Goal: Transaction & Acquisition: Purchase product/service

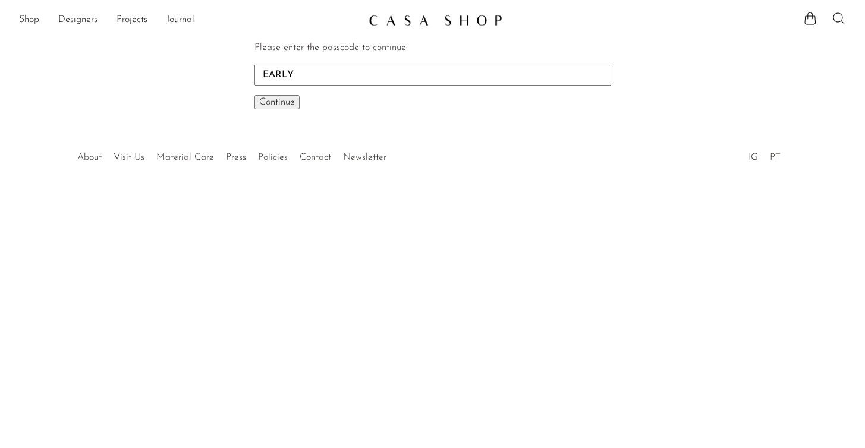
type input "EARLY"
click at [284, 104] on span "Continue" at bounding box center [277, 102] width 36 height 10
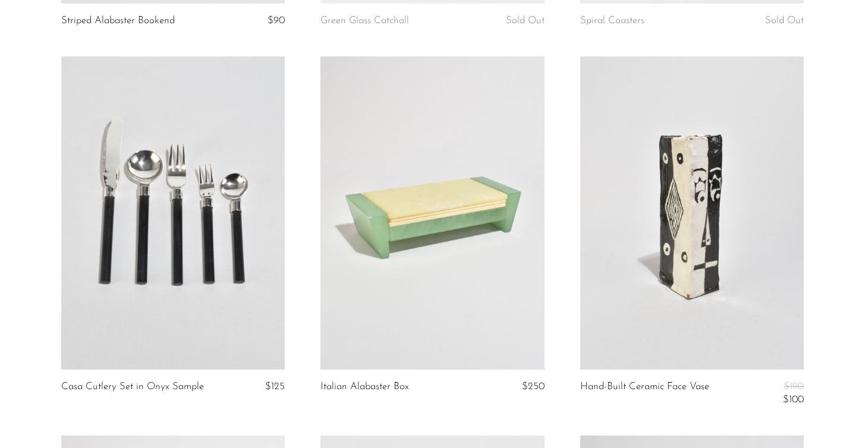
scroll to position [1171, 0]
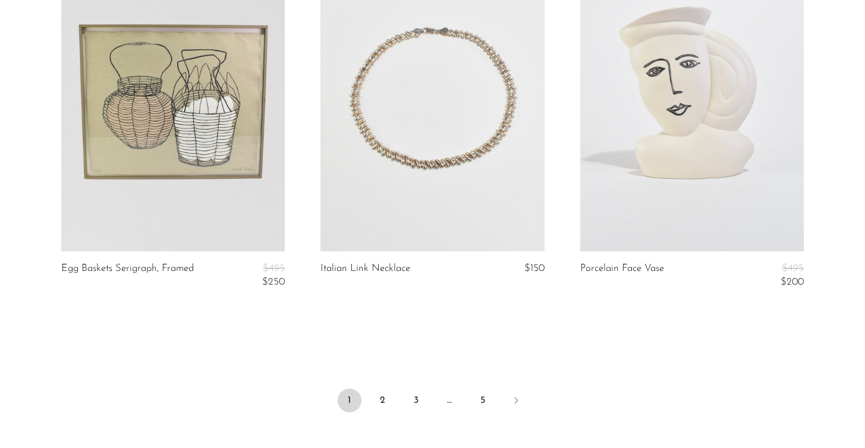
scroll to position [4277, 0]
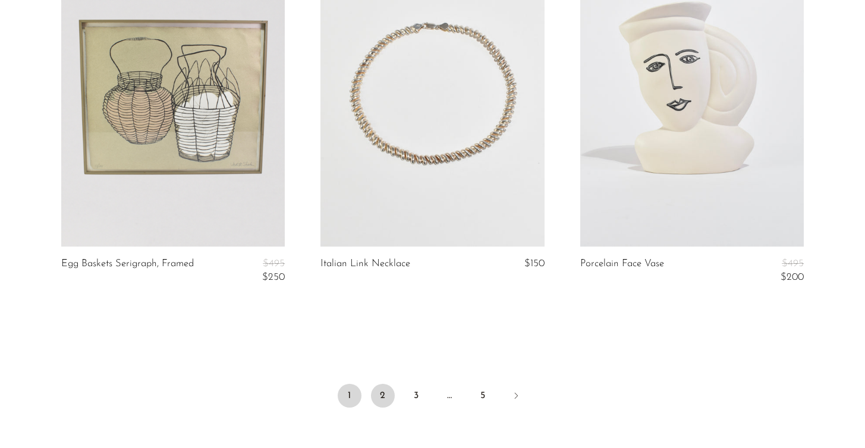
click at [382, 385] on link "2" at bounding box center [383, 396] width 24 height 24
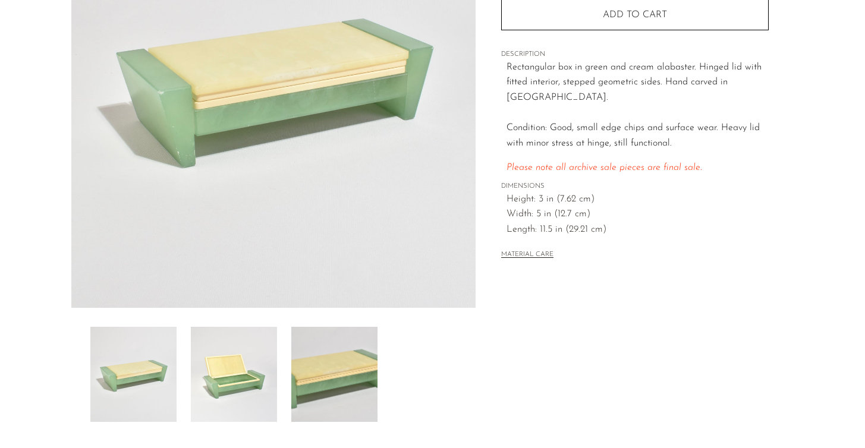
scroll to position [215, 0]
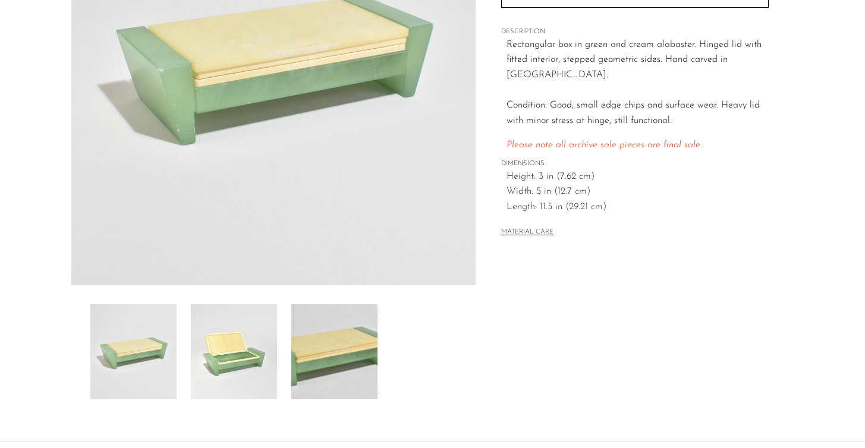
click at [212, 377] on img at bounding box center [234, 351] width 86 height 95
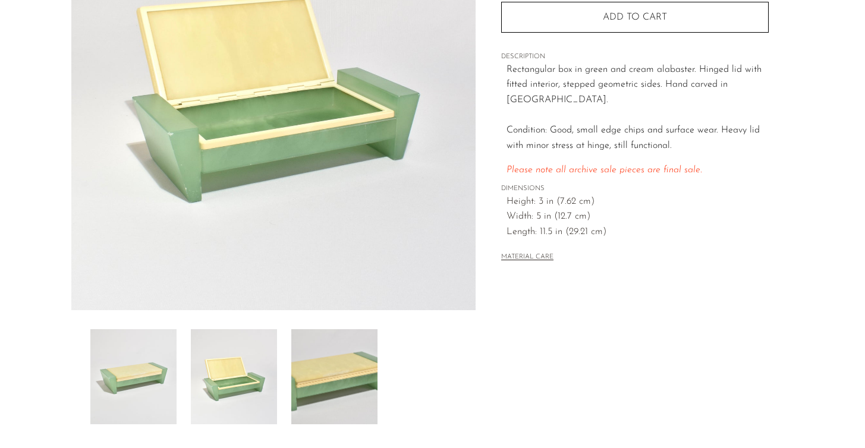
scroll to position [185, 0]
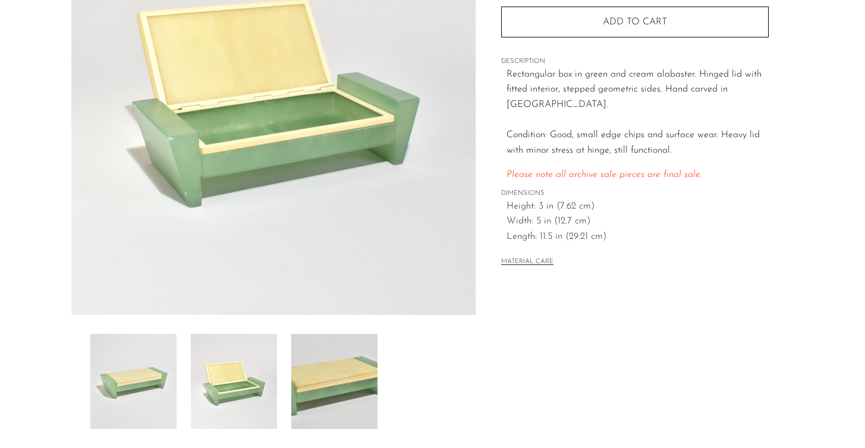
click at [330, 363] on img at bounding box center [334, 381] width 86 height 95
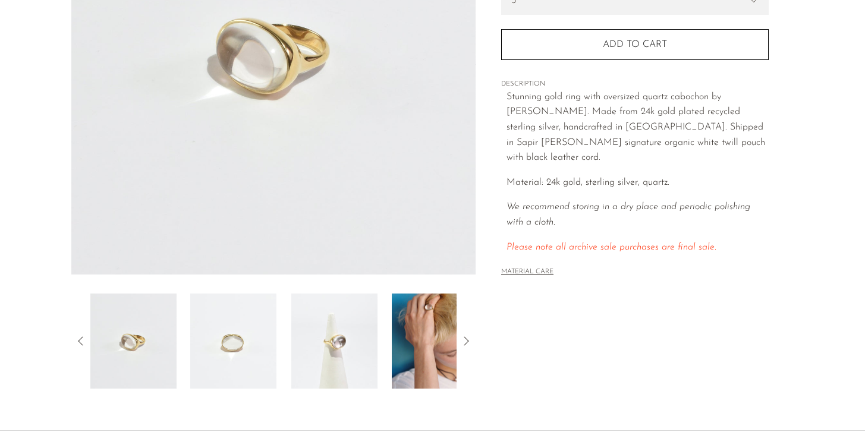
scroll to position [326, 0]
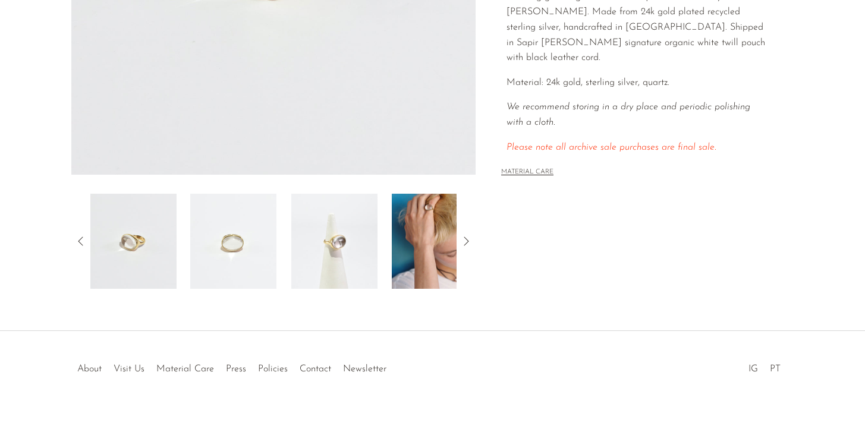
click at [406, 231] on img at bounding box center [435, 241] width 86 height 95
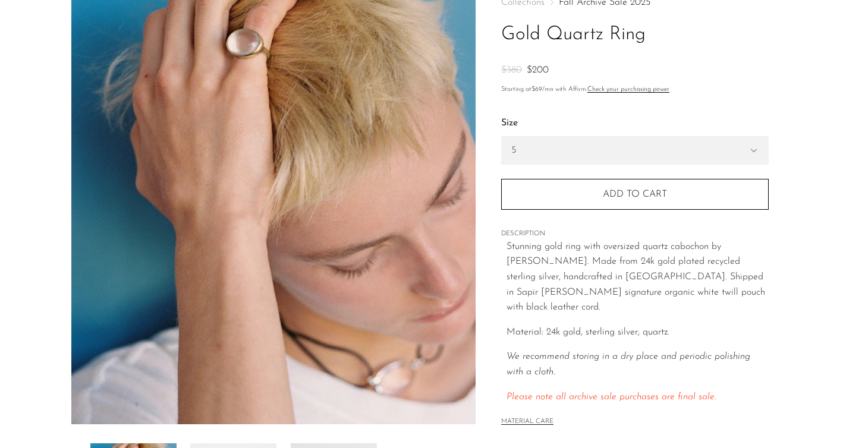
scroll to position [75, 0]
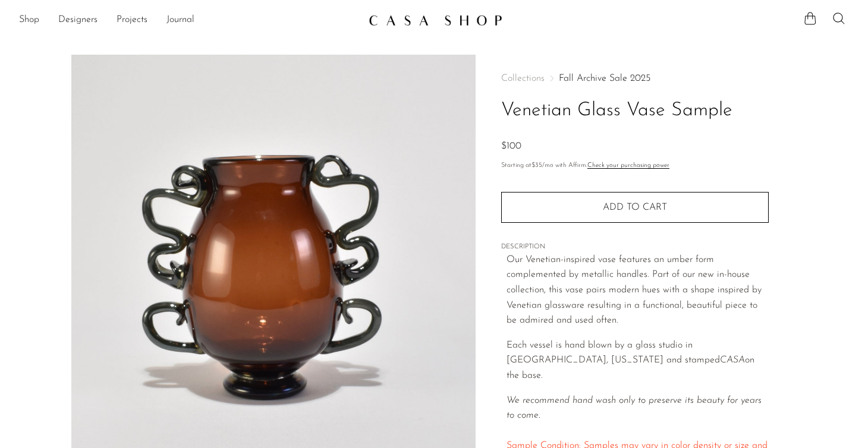
scroll to position [17, 0]
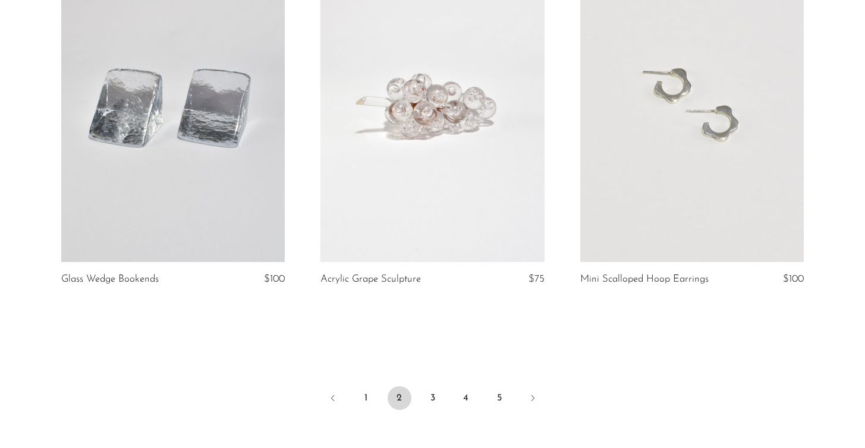
scroll to position [4245, 0]
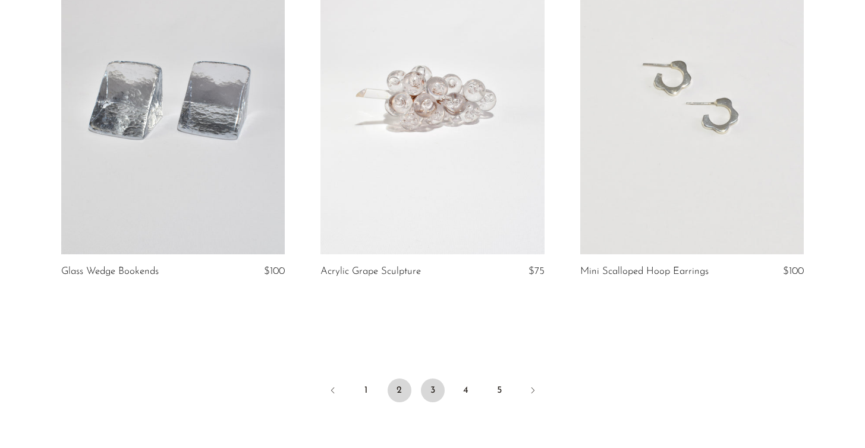
click at [439, 391] on link "3" at bounding box center [433, 391] width 24 height 24
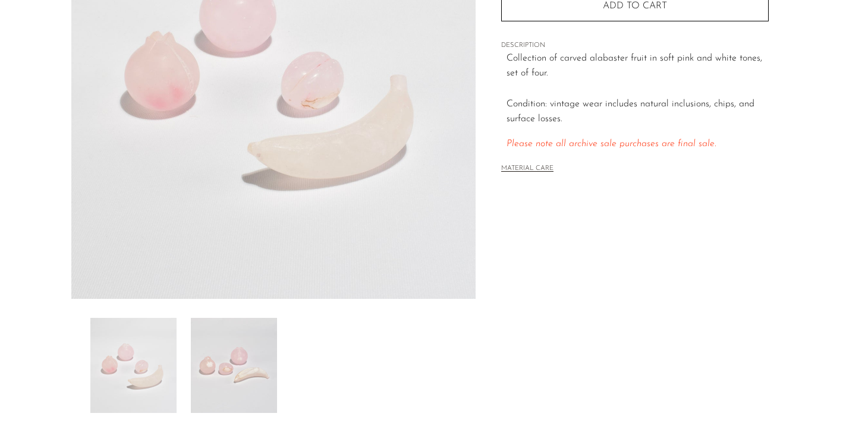
scroll to position [275, 0]
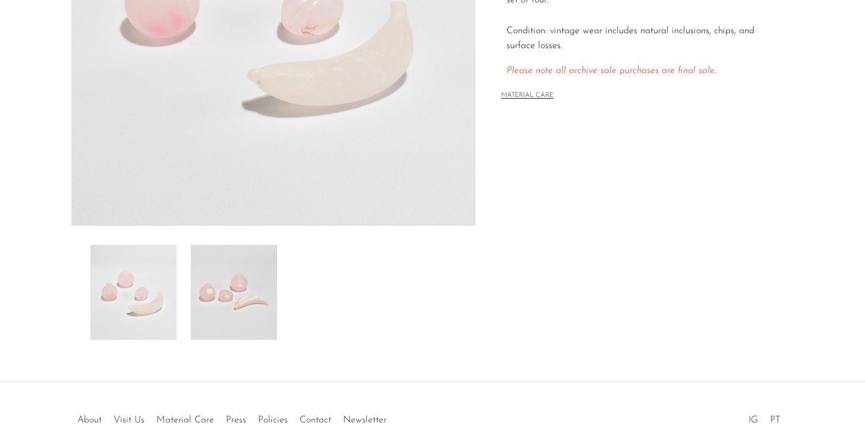
click at [223, 341] on div "Pink Alabaster Fruit Set $50" at bounding box center [432, 81] width 865 height 602
click at [245, 311] on img at bounding box center [234, 292] width 86 height 95
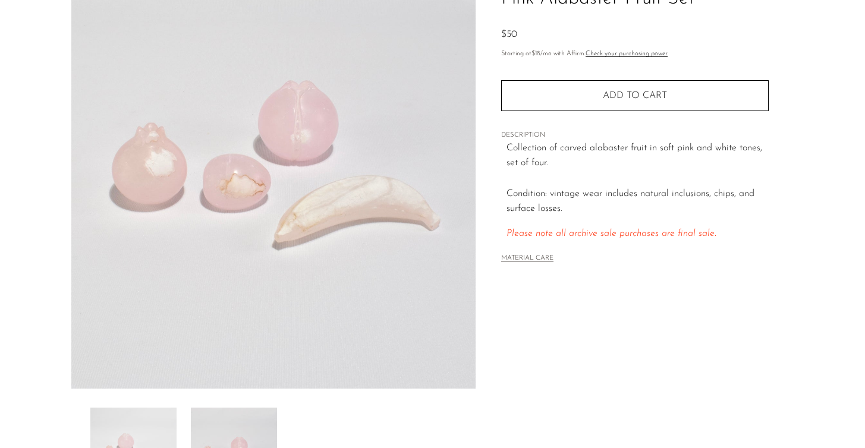
scroll to position [109, 0]
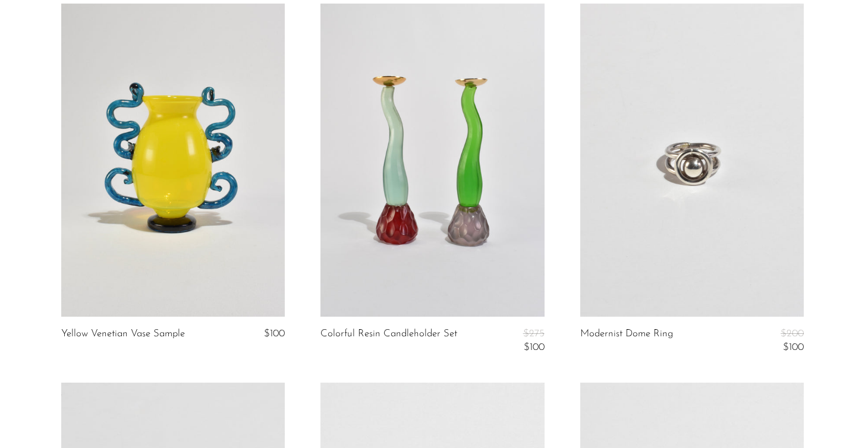
scroll to position [2368, 0]
click at [668, 194] on link at bounding box center [691, 159] width 223 height 313
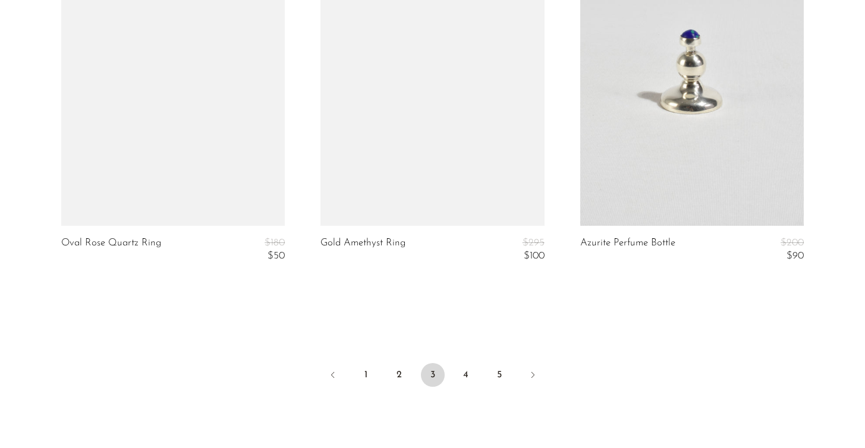
scroll to position [4355, 0]
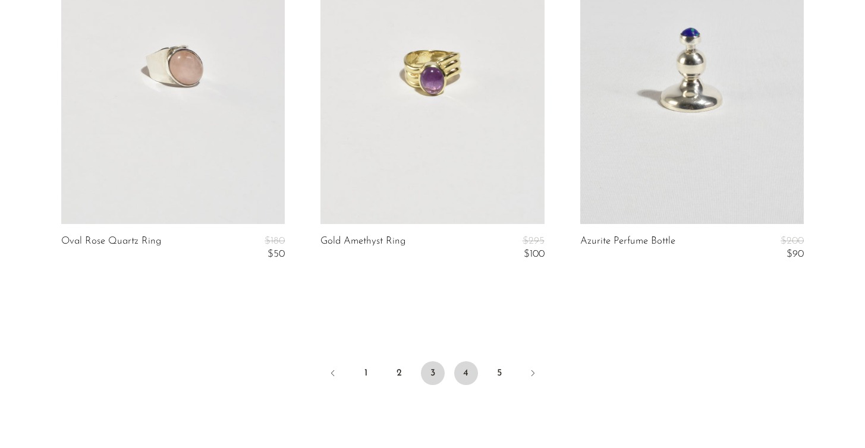
click at [463, 376] on link "4" at bounding box center [466, 373] width 24 height 24
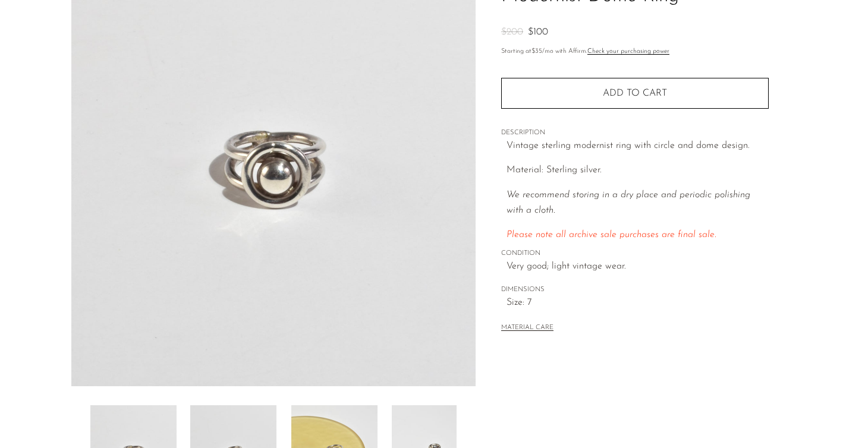
scroll to position [176, 0]
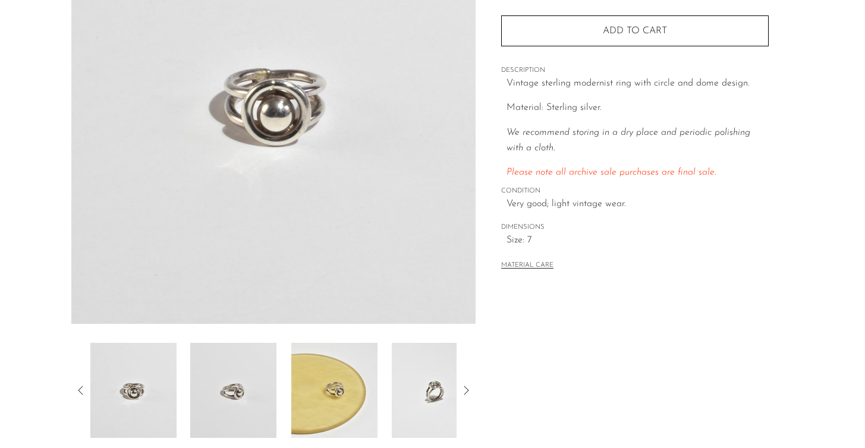
click at [338, 383] on img at bounding box center [334, 390] width 86 height 95
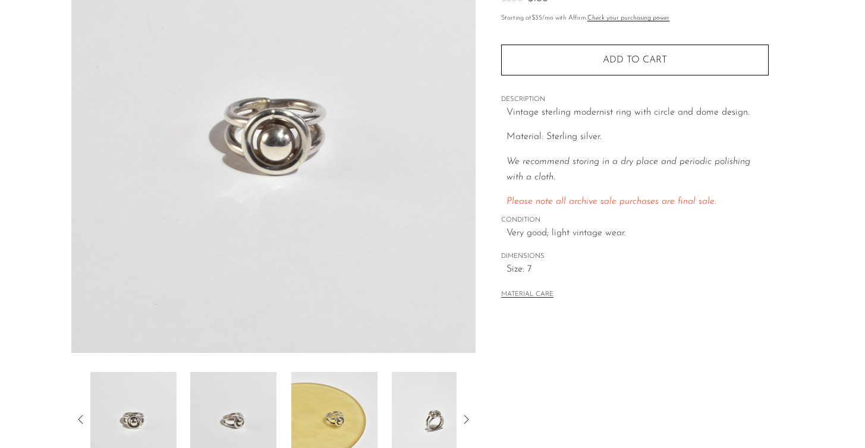
scroll to position [152, 0]
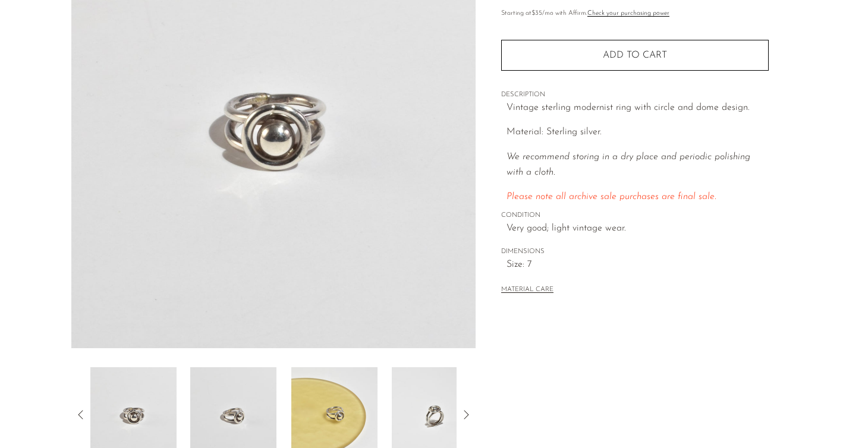
click at [444, 406] on img at bounding box center [435, 414] width 86 height 95
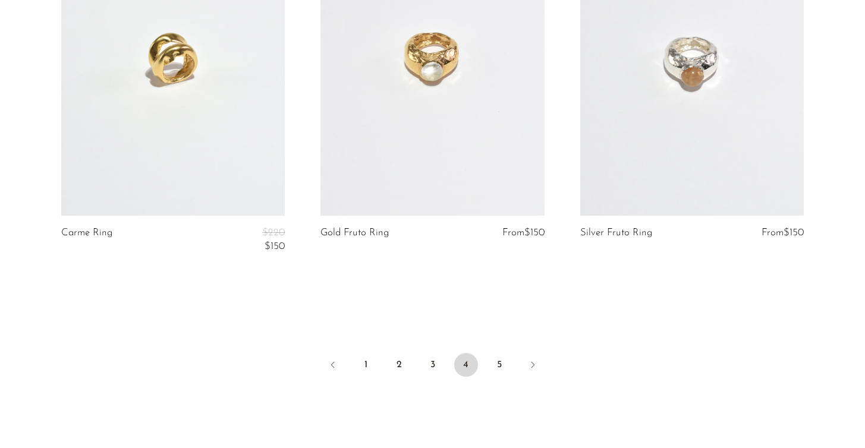
scroll to position [4379, 0]
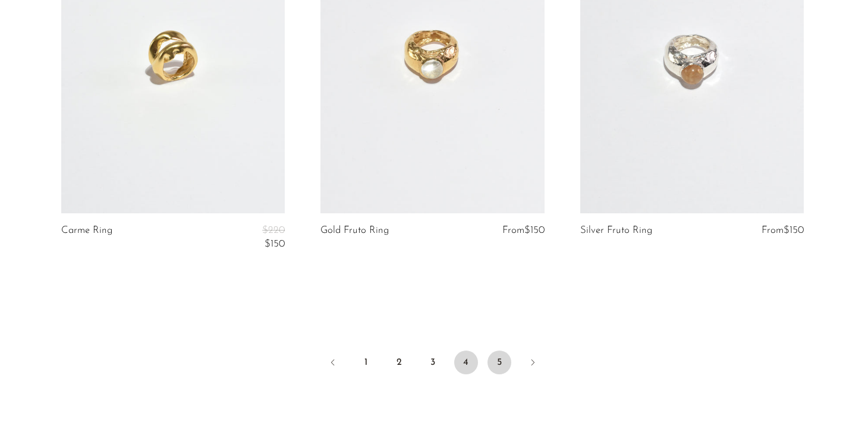
click at [499, 362] on link "5" at bounding box center [499, 363] width 24 height 24
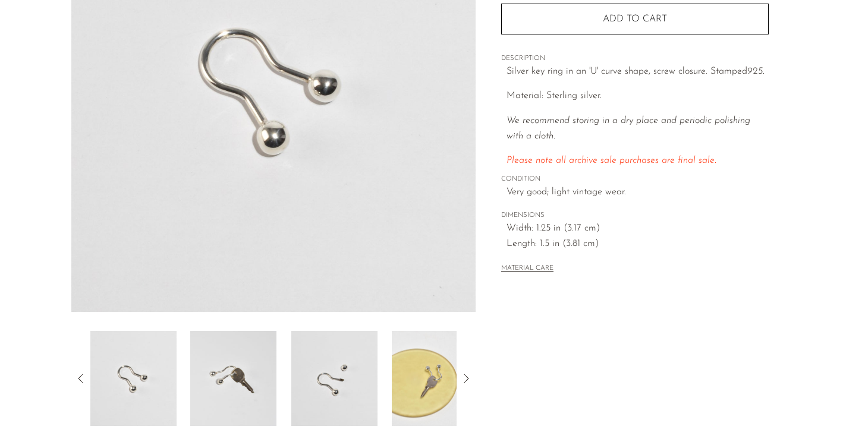
scroll to position [248, 0]
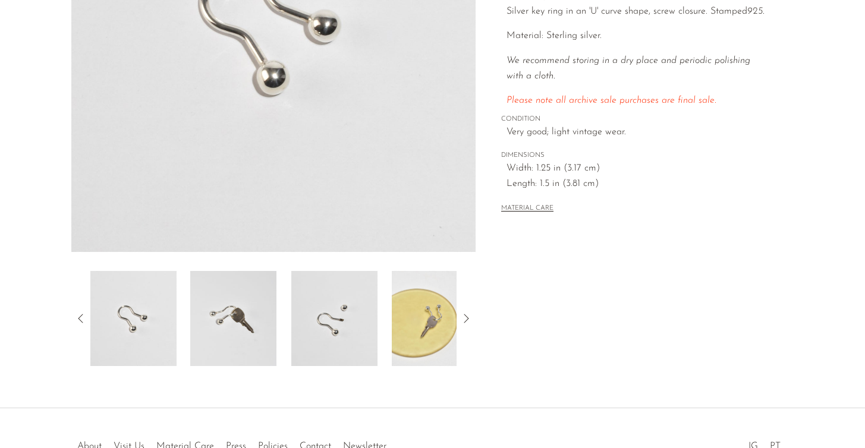
click at [430, 330] on img at bounding box center [435, 318] width 86 height 95
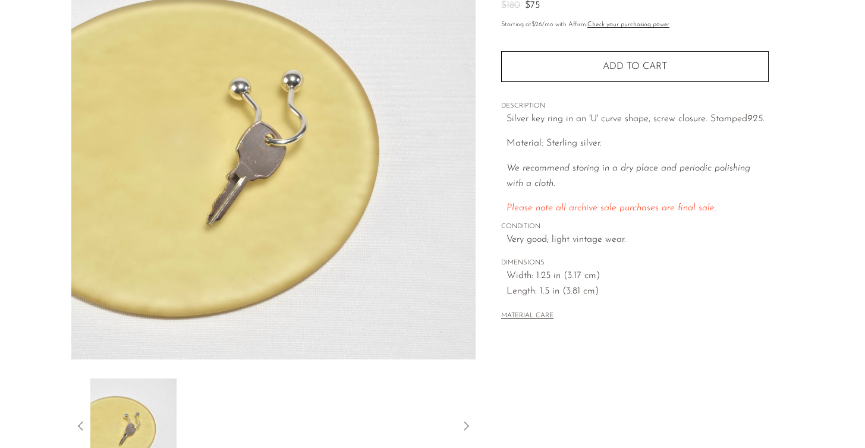
scroll to position [133, 0]
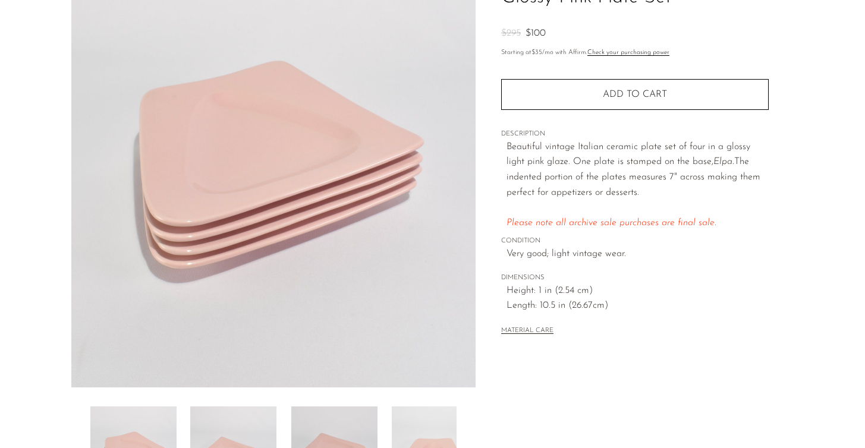
scroll to position [326, 0]
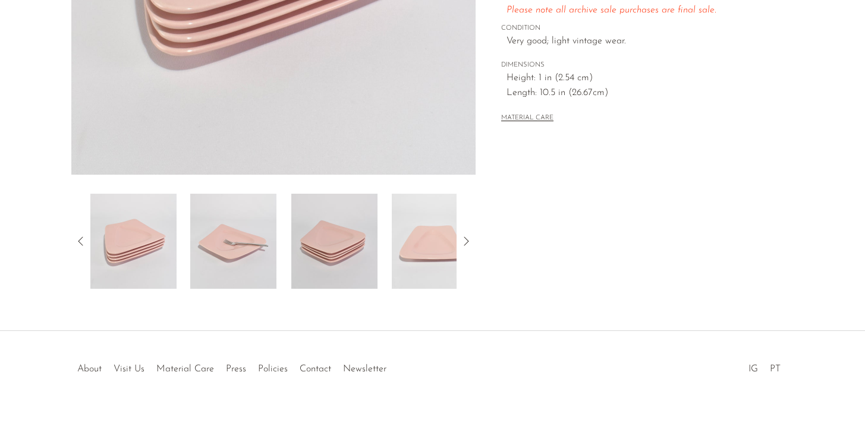
click at [364, 232] on img at bounding box center [334, 241] width 86 height 95
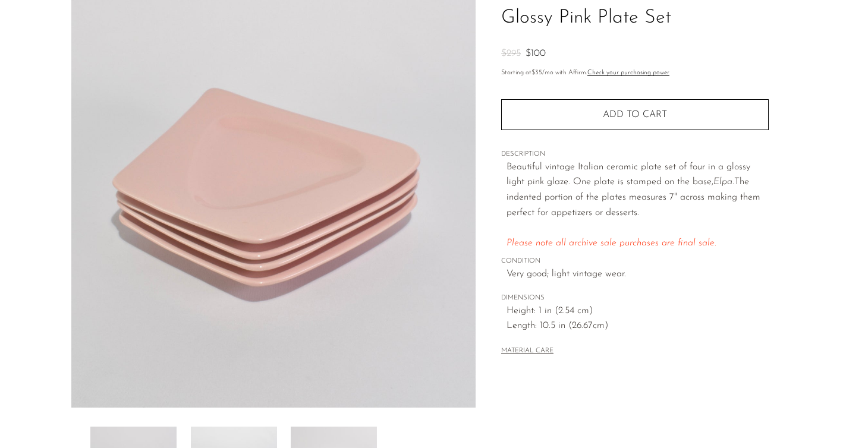
scroll to position [83, 0]
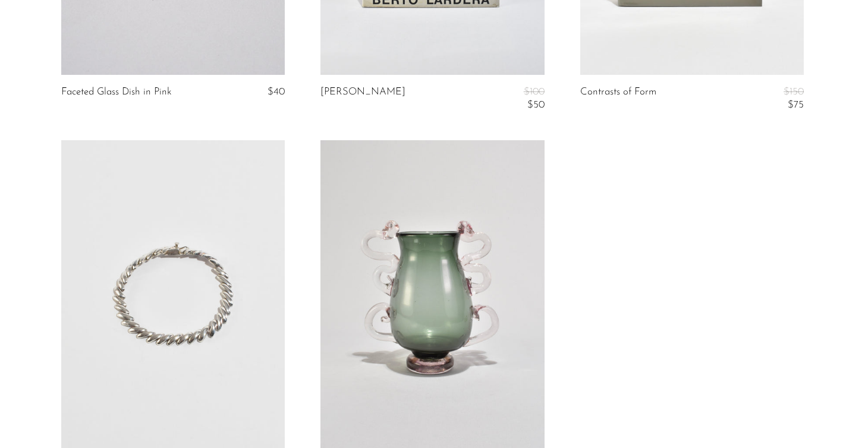
scroll to position [3790, 0]
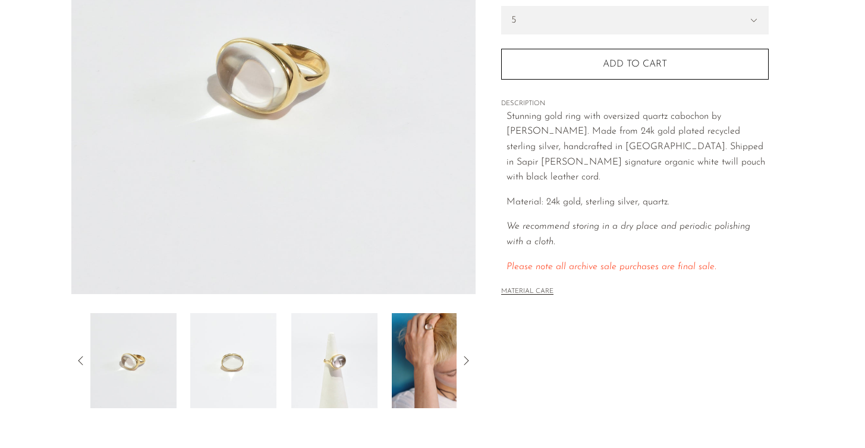
scroll to position [272, 0]
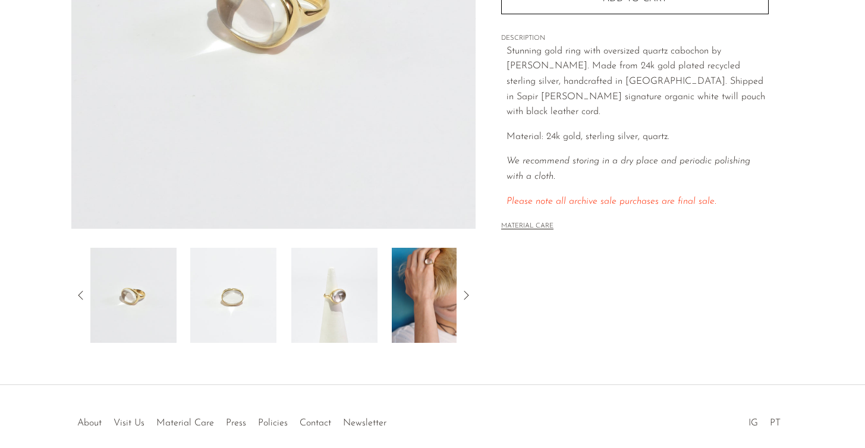
click at [432, 293] on img at bounding box center [435, 295] width 86 height 95
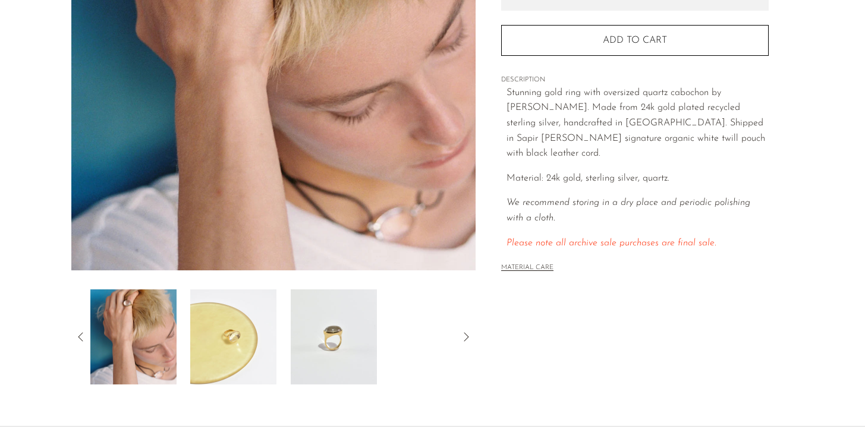
scroll to position [307, 0]
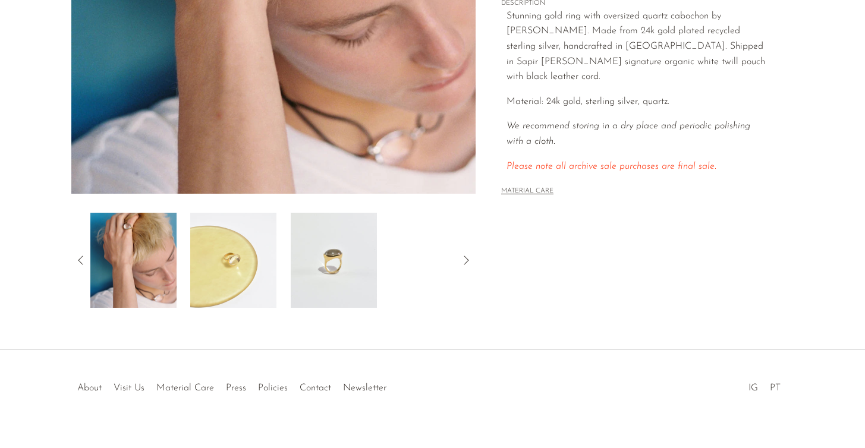
click at [206, 294] on img at bounding box center [233, 260] width 86 height 95
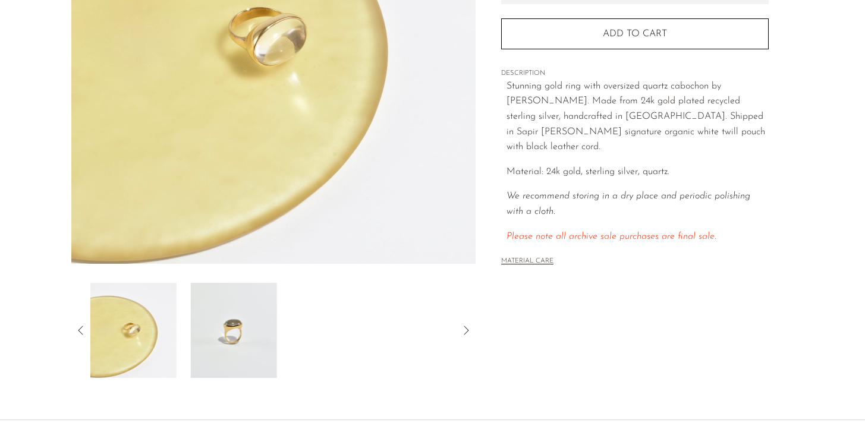
scroll to position [48, 0]
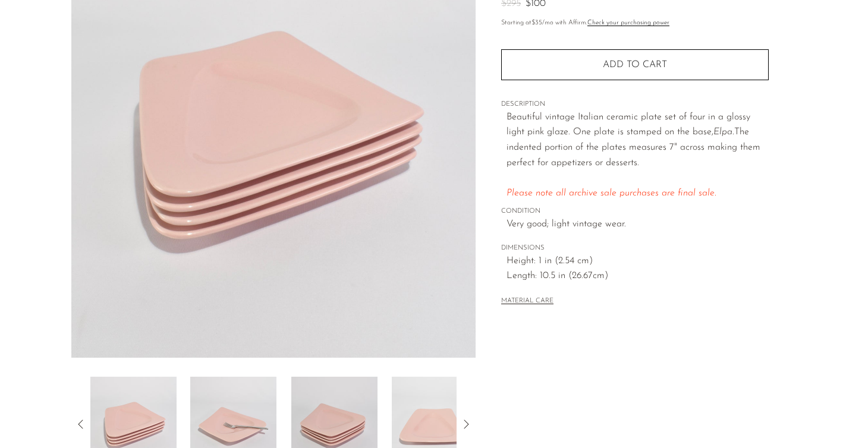
scroll to position [164, 0]
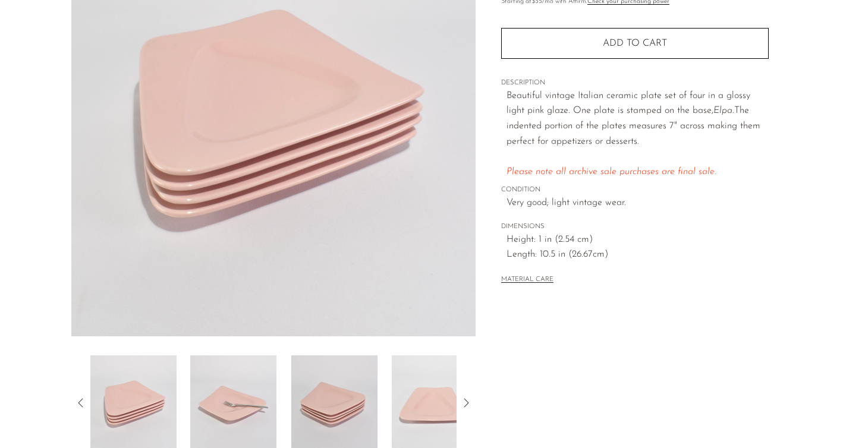
click at [431, 392] on img at bounding box center [435, 402] width 86 height 95
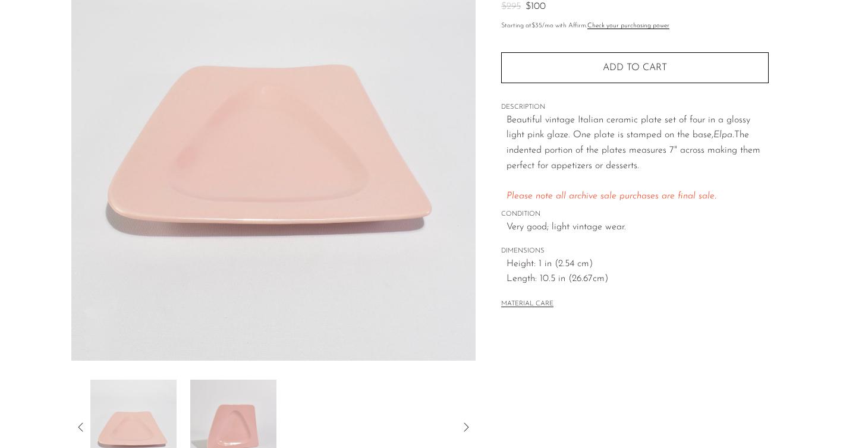
scroll to position [142, 0]
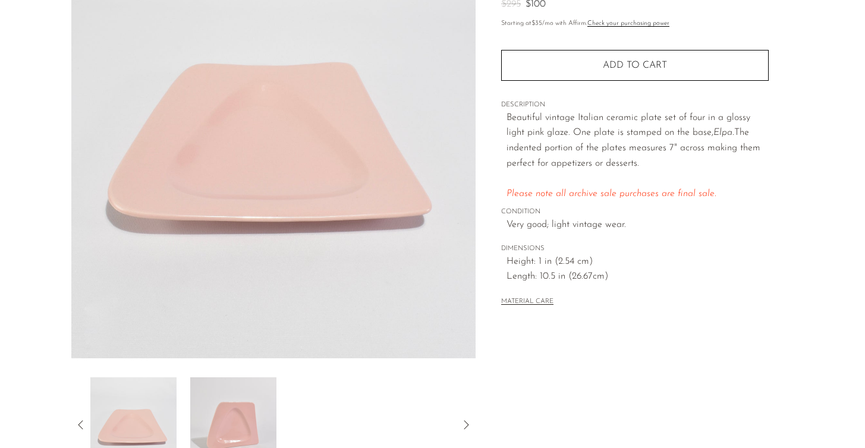
click at [237, 408] on img at bounding box center [233, 424] width 86 height 95
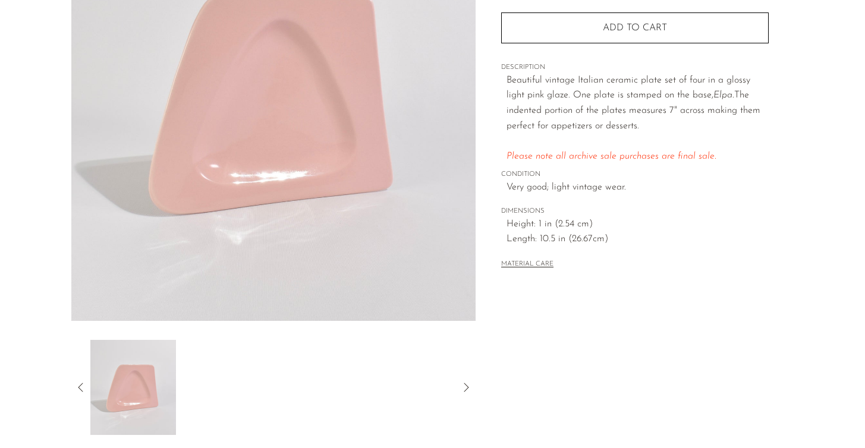
scroll to position [176, 0]
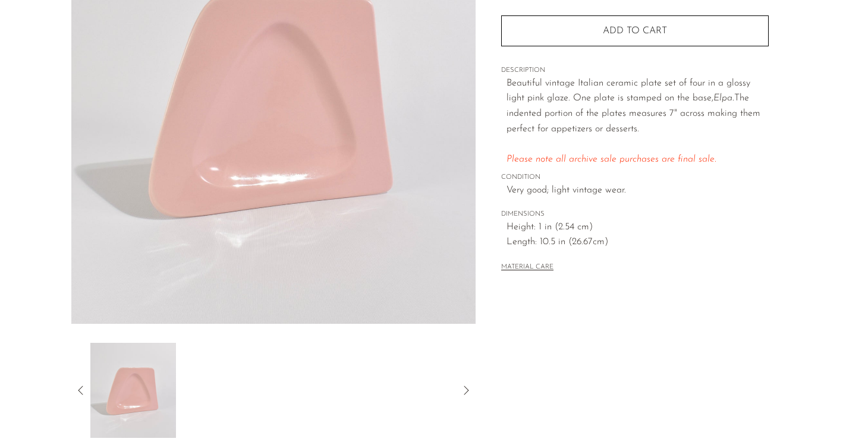
click at [84, 387] on icon at bounding box center [81, 390] width 14 height 14
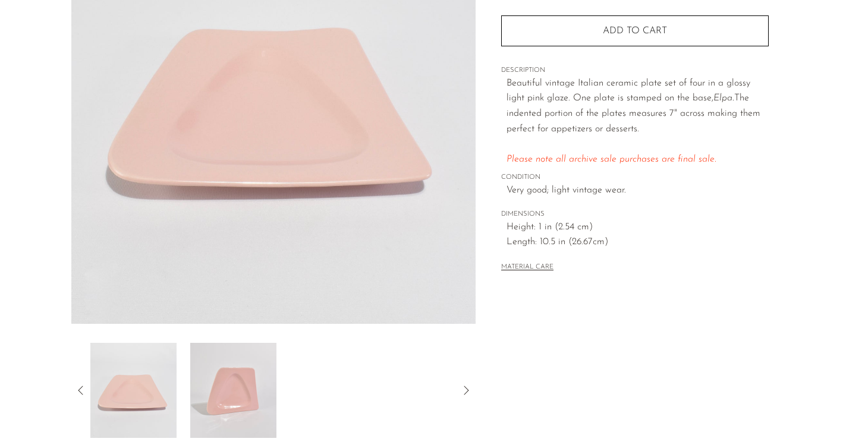
click at [84, 387] on icon at bounding box center [81, 390] width 14 height 14
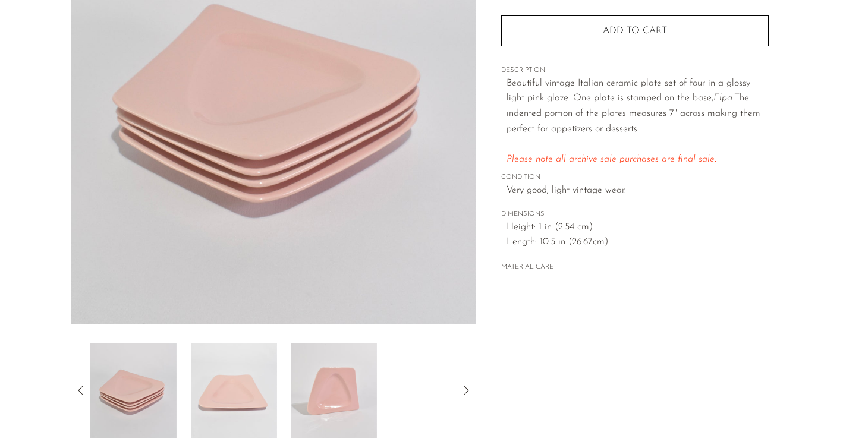
click at [84, 387] on icon at bounding box center [81, 390] width 14 height 14
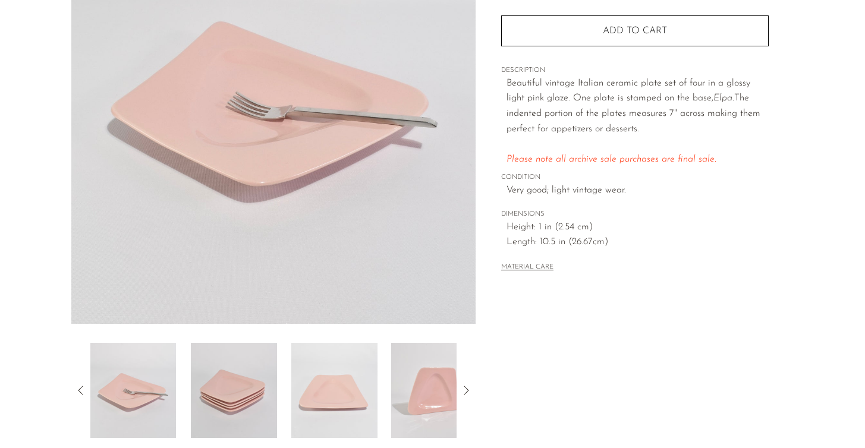
click at [84, 387] on icon at bounding box center [81, 390] width 14 height 14
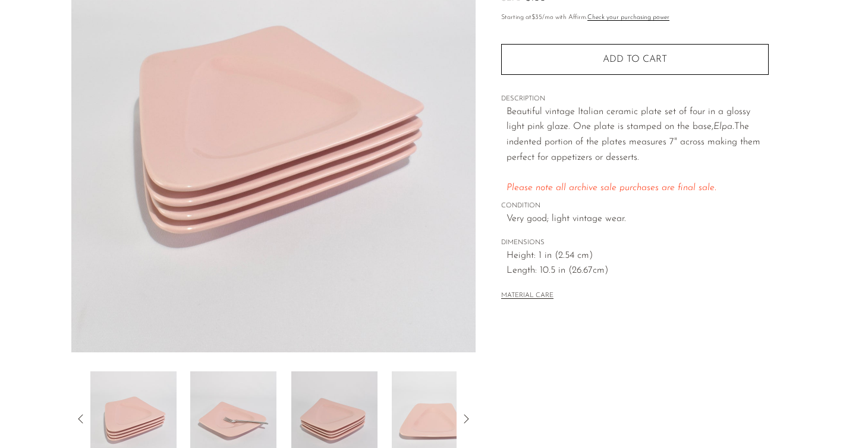
scroll to position [132, 0]
